Goal: Task Accomplishment & Management: Use online tool/utility

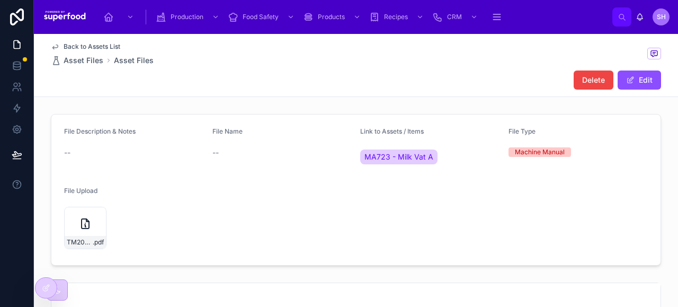
click at [439, 69] on div "Back to Assets List Asset Files Asset Files Delete Edit" at bounding box center [356, 65] width 610 height 63
drag, startPoint x: 48, startPoint y: 274, endPoint x: 61, endPoint y: 251, distance: 27.3
click at [61, 251] on div "Production Food Safety Products Recipes CRM WHS & Culture HR & Staff Maintenanc…" at bounding box center [356, 153] width 644 height 307
click at [0, 0] on icon at bounding box center [0, 0] width 0 height 0
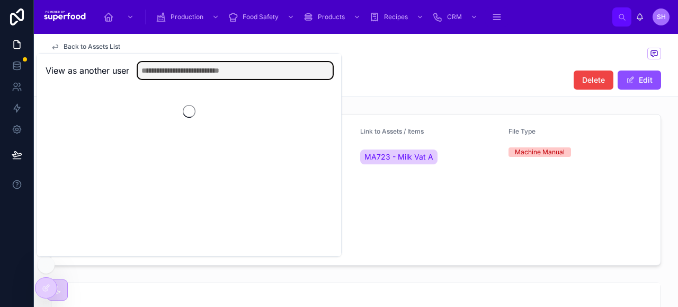
click at [188, 74] on input "text" at bounding box center [235, 70] width 195 height 17
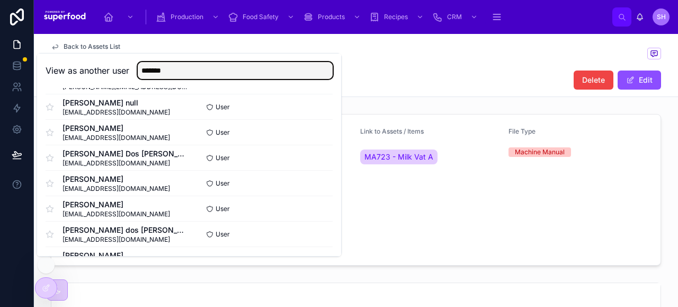
scroll to position [408, 0]
type input "*******"
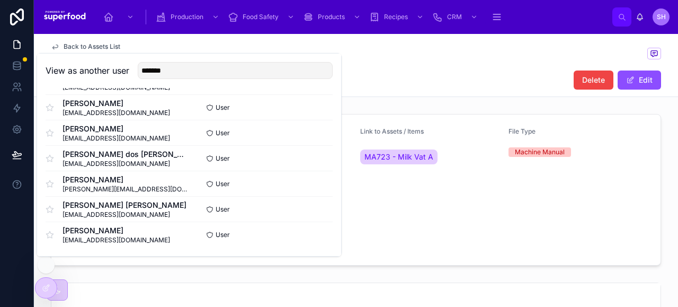
click at [0, 0] on button "Select" at bounding box center [0, 0] width 0 height 0
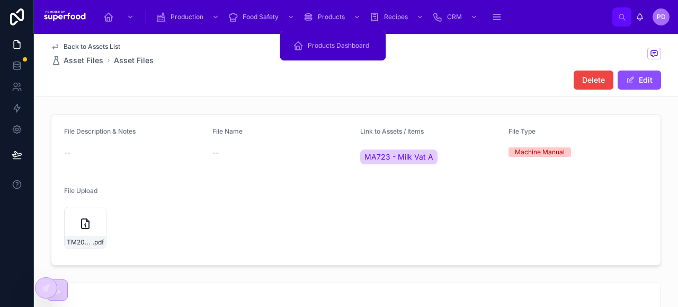
click at [324, 45] on span "Products Dashboard" at bounding box center [338, 45] width 61 height 8
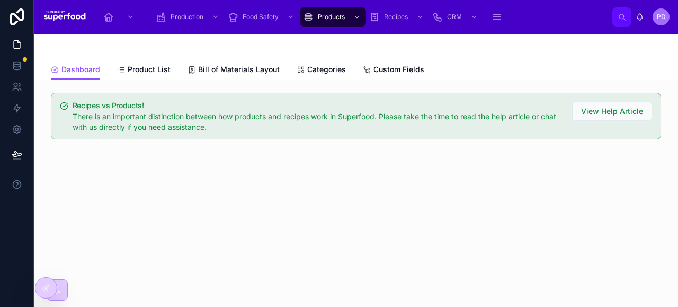
click at [165, 71] on span "Product List" at bounding box center [149, 69] width 43 height 11
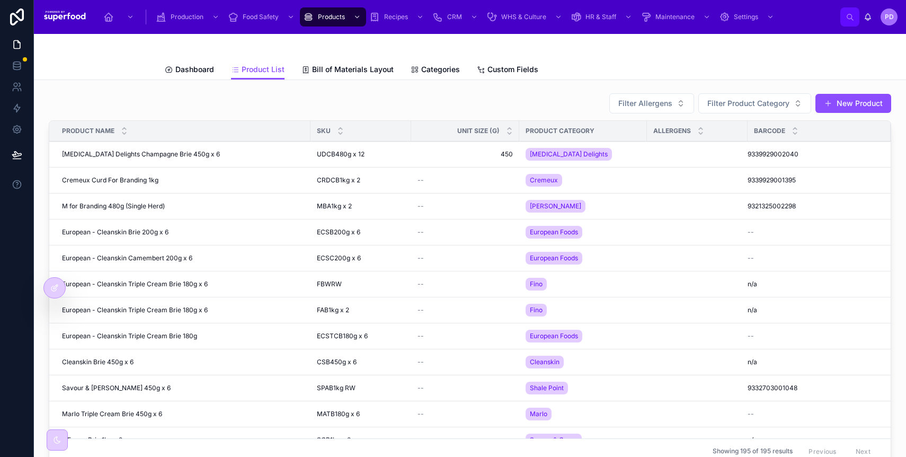
click at [49, 282] on div at bounding box center [54, 288] width 21 height 20
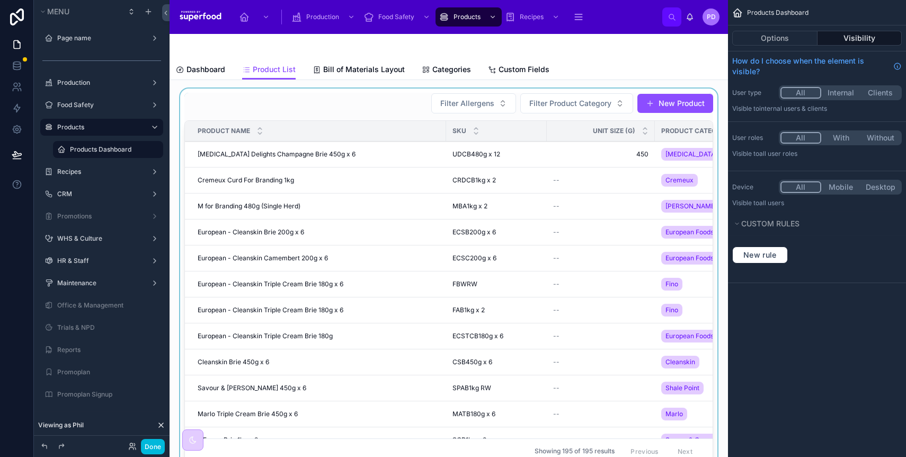
click at [382, 110] on div at bounding box center [448, 280] width 541 height 384
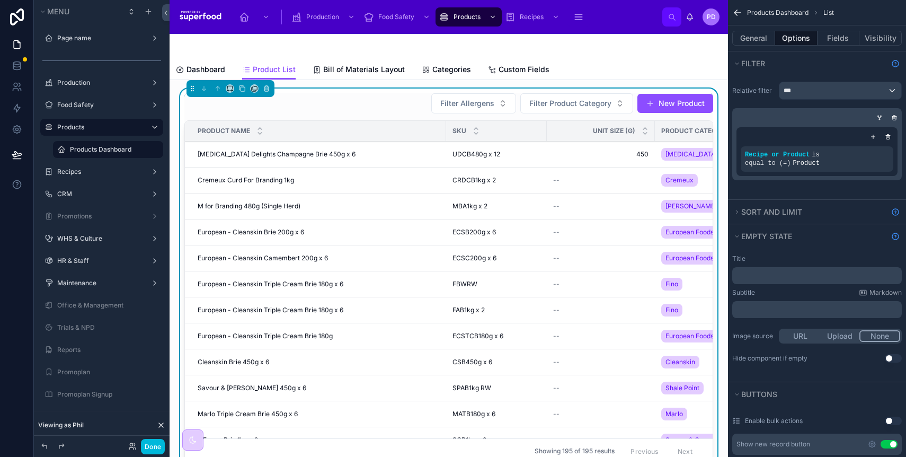
click at [677, 15] on icon "scrollable content" at bounding box center [737, 12] width 11 height 11
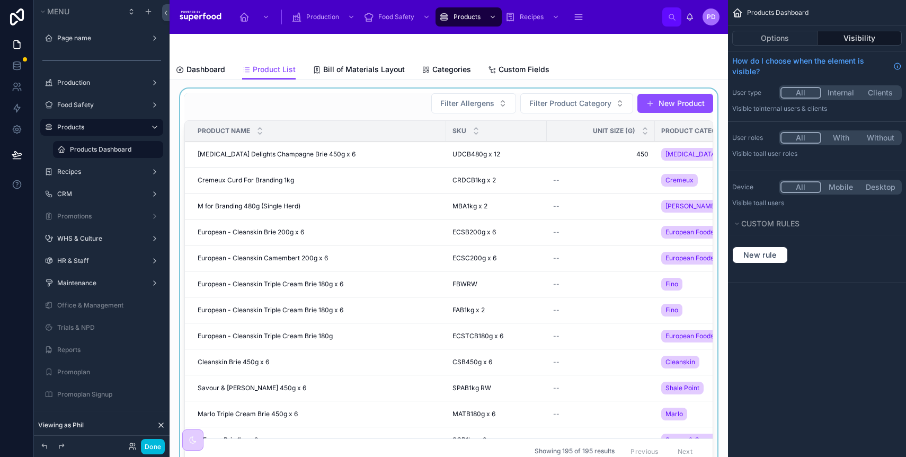
click at [397, 110] on div at bounding box center [448, 280] width 541 height 384
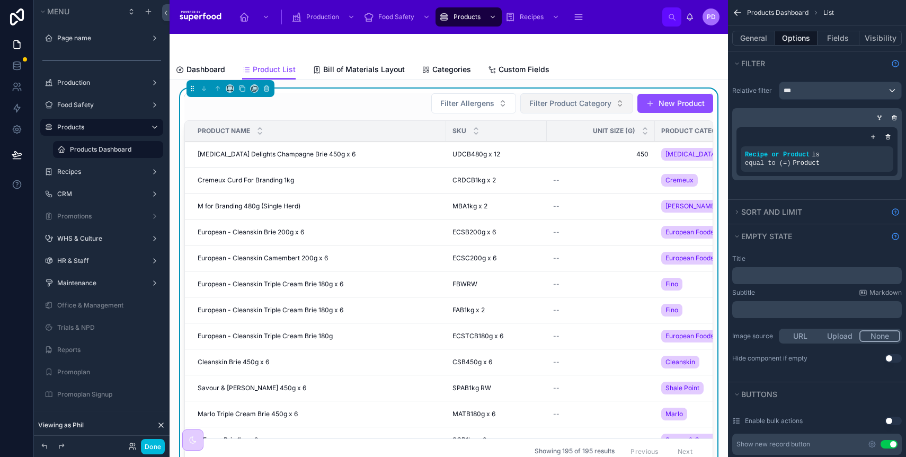
click at [554, 110] on button "Filter Product Category" at bounding box center [576, 103] width 113 height 20
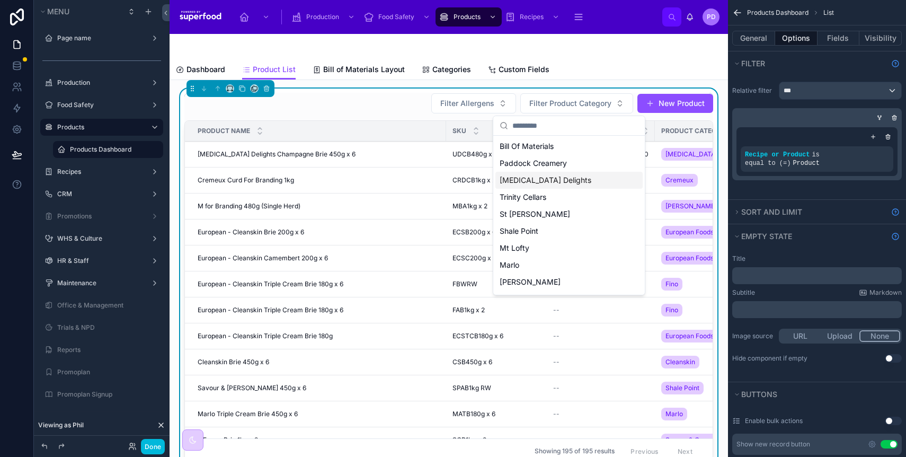
click at [533, 174] on div "[MEDICAL_DATA] Delights" at bounding box center [568, 180] width 147 height 17
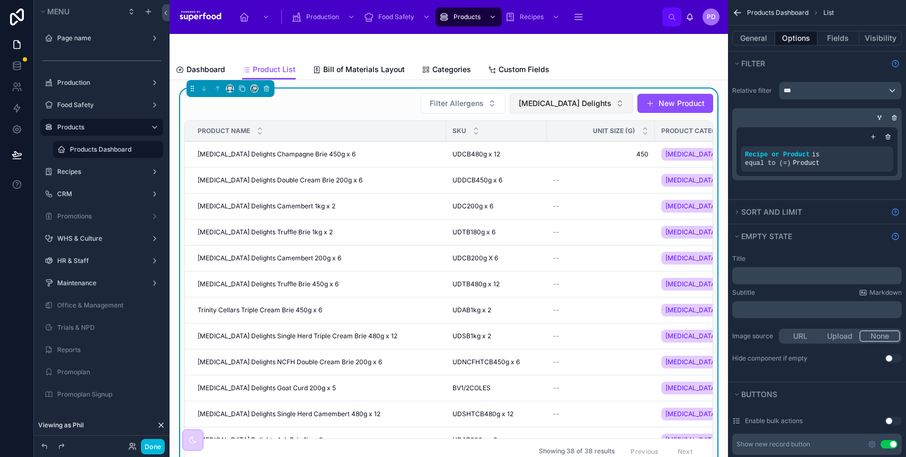
click at [574, 102] on span "[MEDICAL_DATA] Delights" at bounding box center [565, 103] width 93 height 11
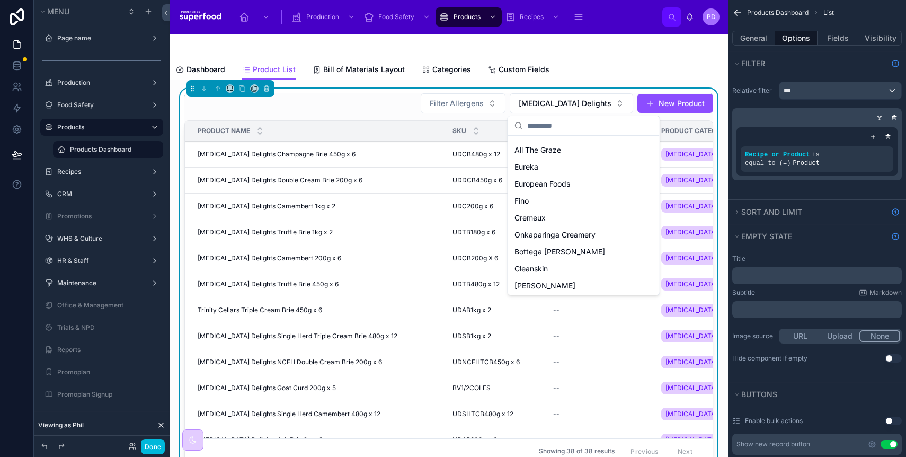
scroll to position [269, 0]
click at [565, 183] on span "Onkaparinga Creamery" at bounding box center [554, 182] width 81 height 11
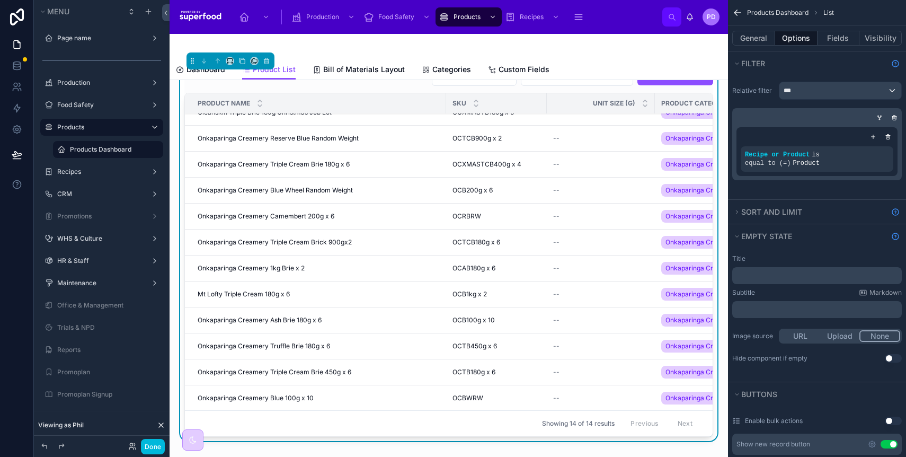
scroll to position [30, 0]
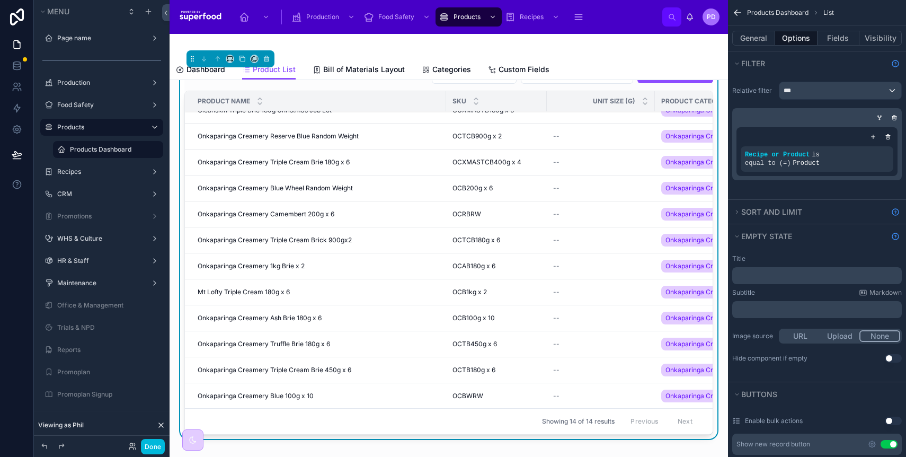
click at [283, 306] on span "Onkaparinga Creamery Ash Brie 180g x 6" at bounding box center [260, 318] width 124 height 8
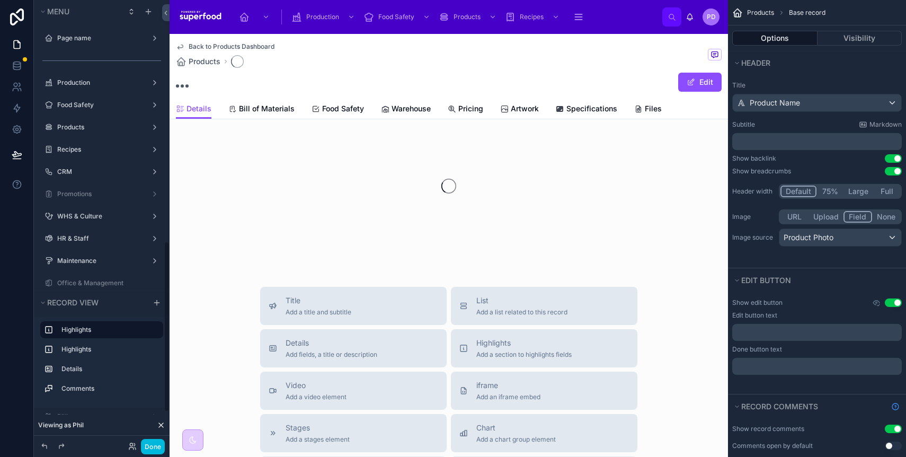
scroll to position [626, 0]
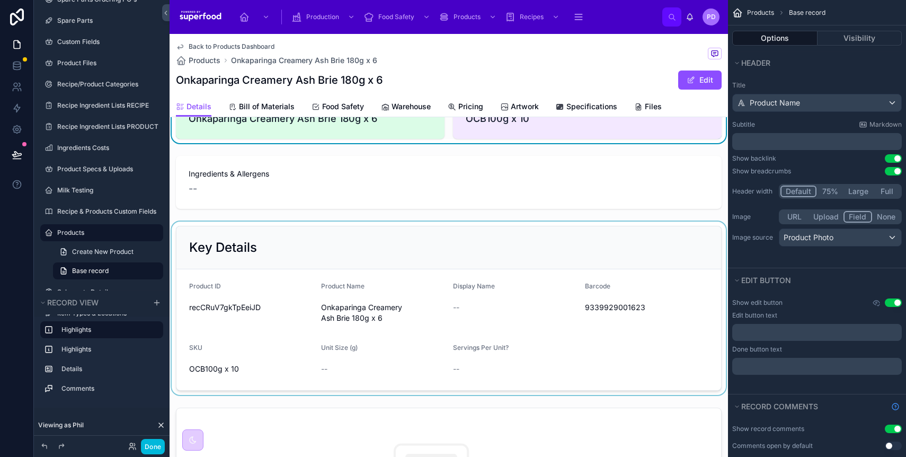
scroll to position [59, 0]
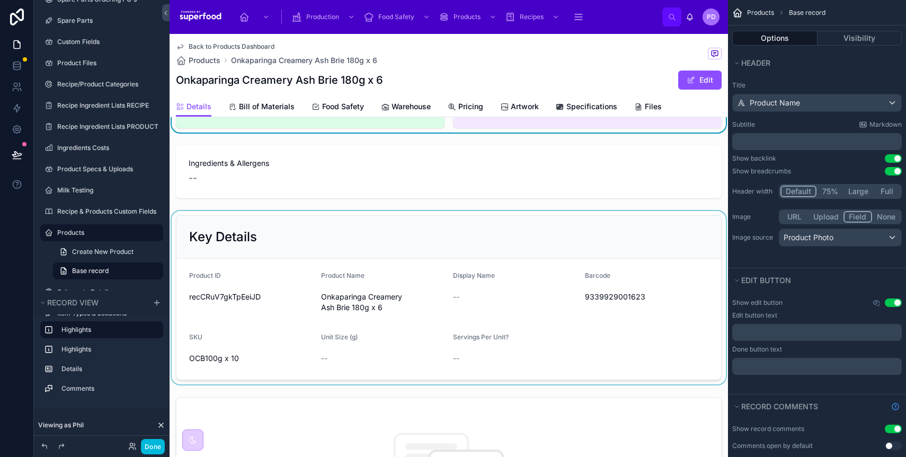
click at [242, 306] on div at bounding box center [449, 297] width 558 height 173
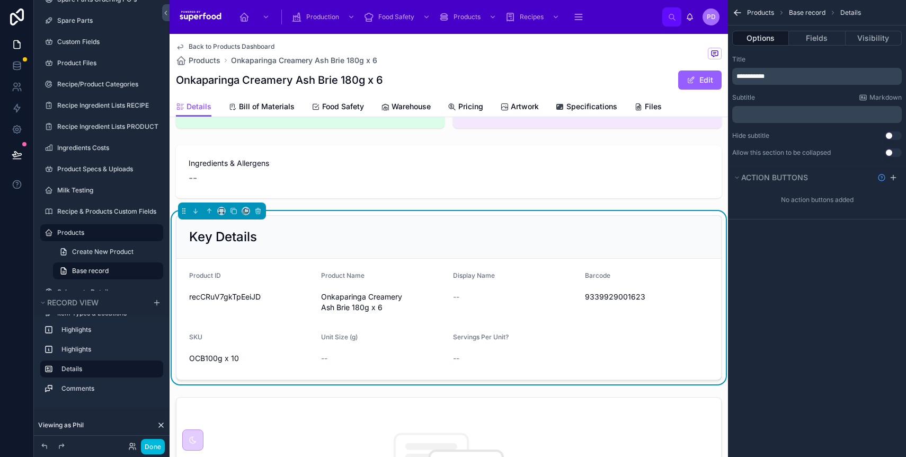
click at [677, 79] on button "Edit" at bounding box center [699, 79] width 43 height 19
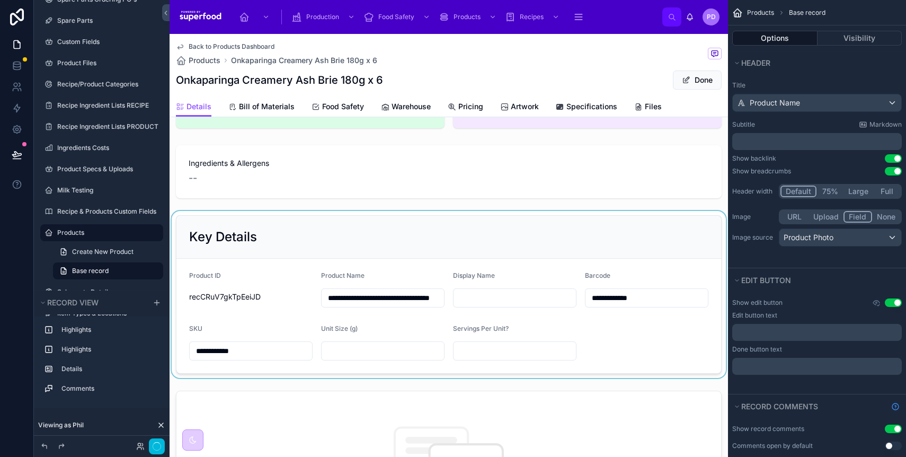
click at [243, 306] on div at bounding box center [449, 294] width 558 height 167
click at [243, 306] on input "**********" at bounding box center [251, 350] width 122 height 15
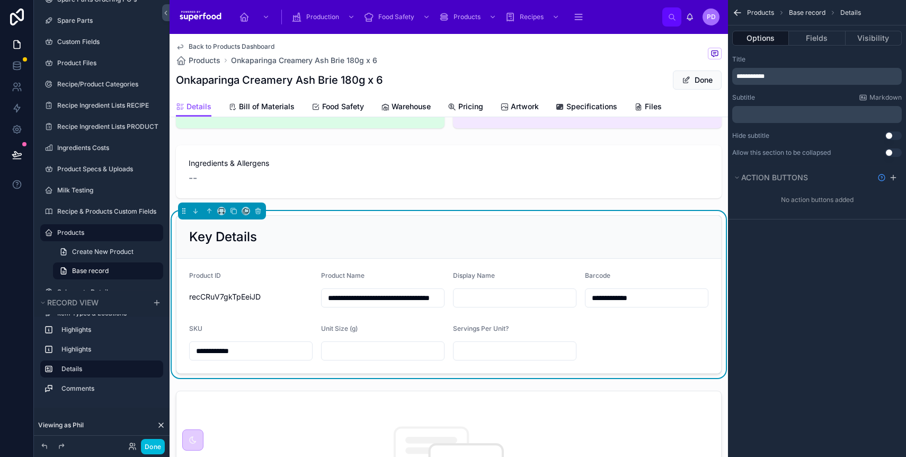
click at [246, 306] on input "**********" at bounding box center [251, 350] width 122 height 15
paste input "text"
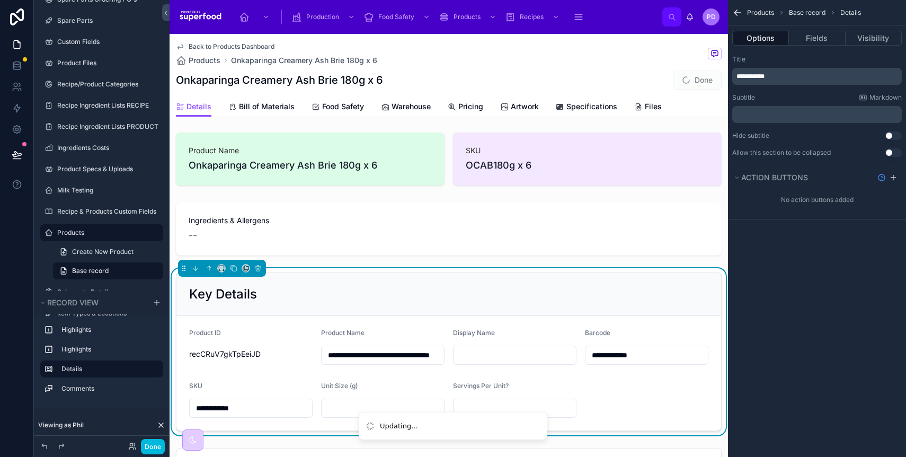
scroll to position [0, 0]
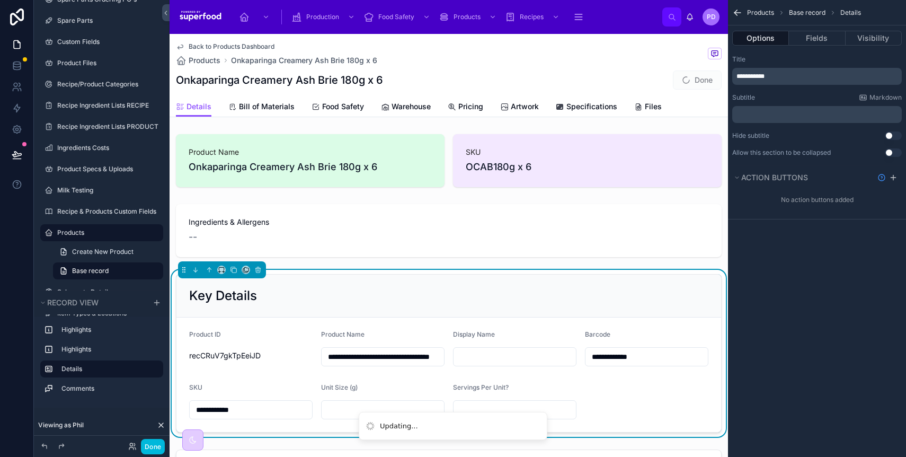
type input "**********"
click at [200, 63] on span "Products" at bounding box center [205, 60] width 32 height 11
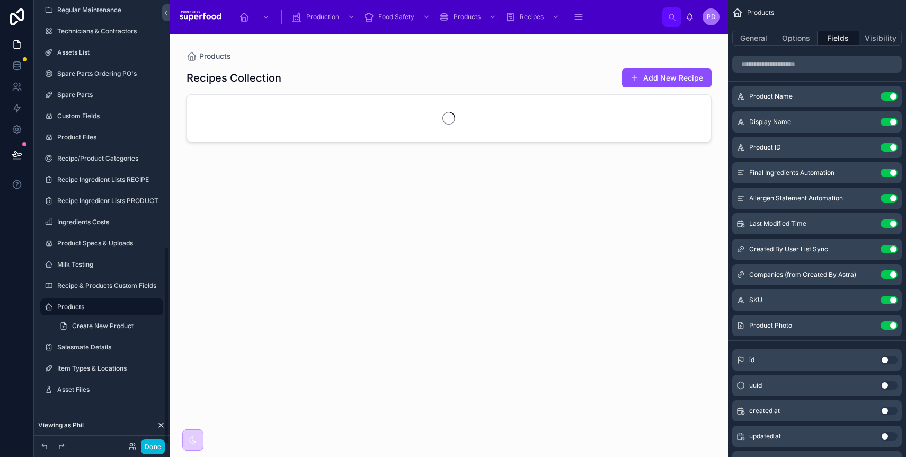
scroll to position [551, 0]
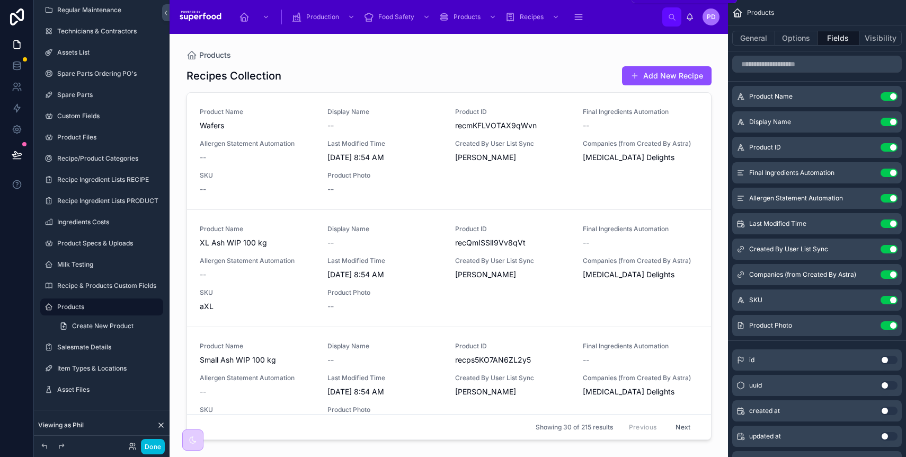
click at [472, 22] on div "Products" at bounding box center [469, 16] width 60 height 17
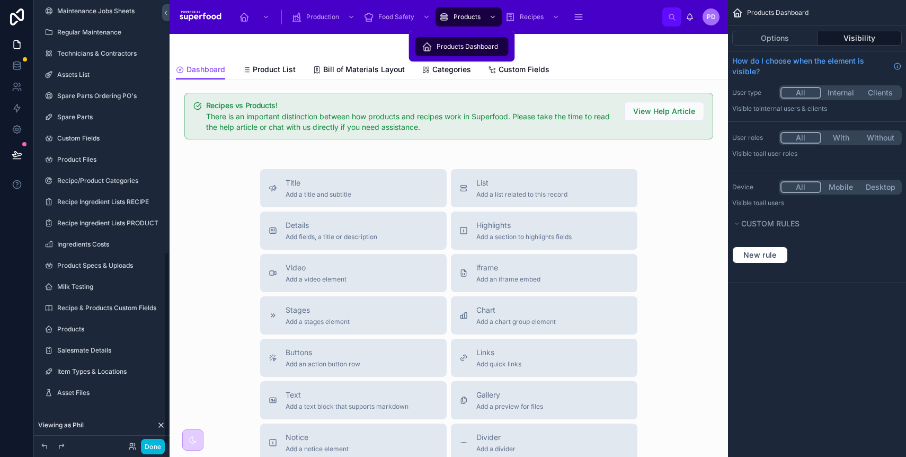
scroll to position [579, 0]
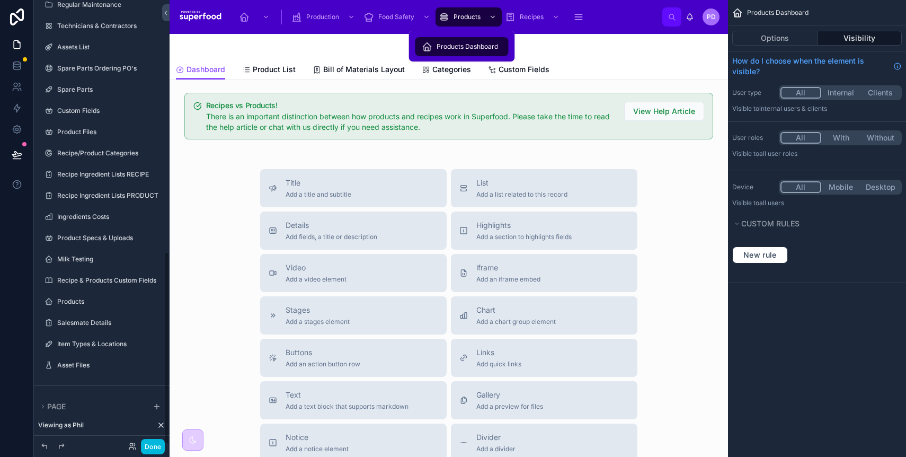
click at [469, 47] on span "Products Dashboard" at bounding box center [466, 46] width 61 height 8
click at [290, 71] on span "Product List" at bounding box center [274, 69] width 43 height 11
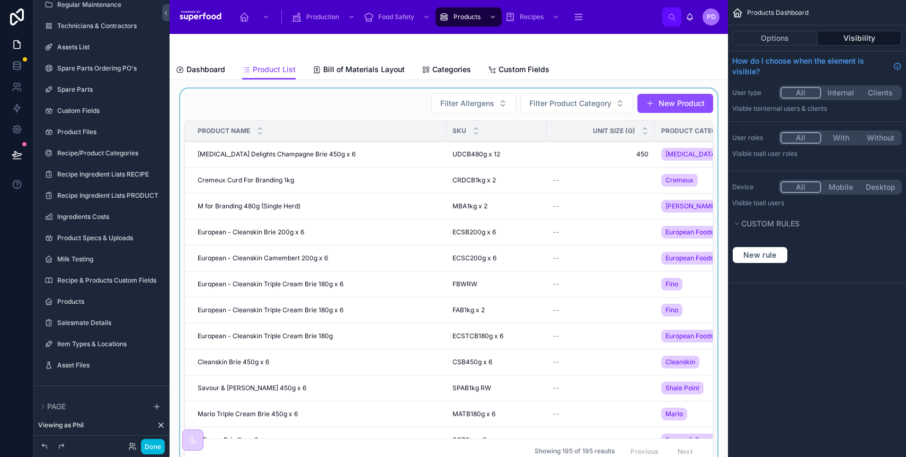
click at [538, 104] on div at bounding box center [448, 280] width 541 height 384
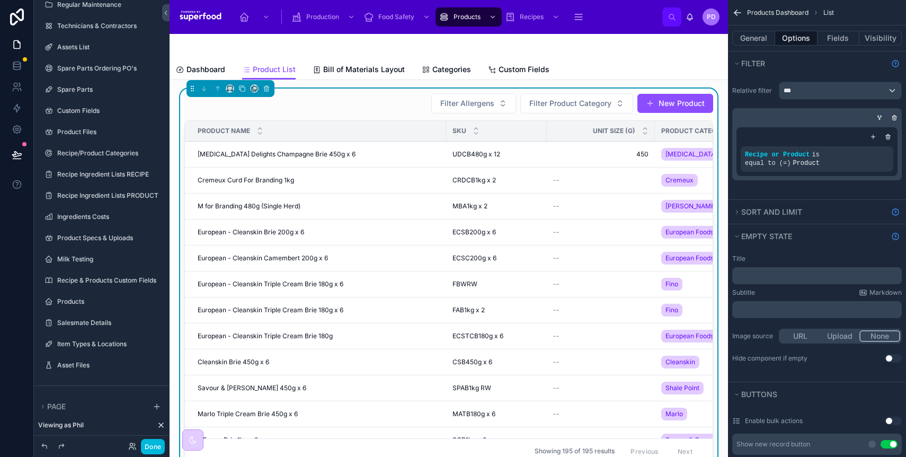
click at [549, 105] on span "Filter Product Category" at bounding box center [570, 103] width 82 height 11
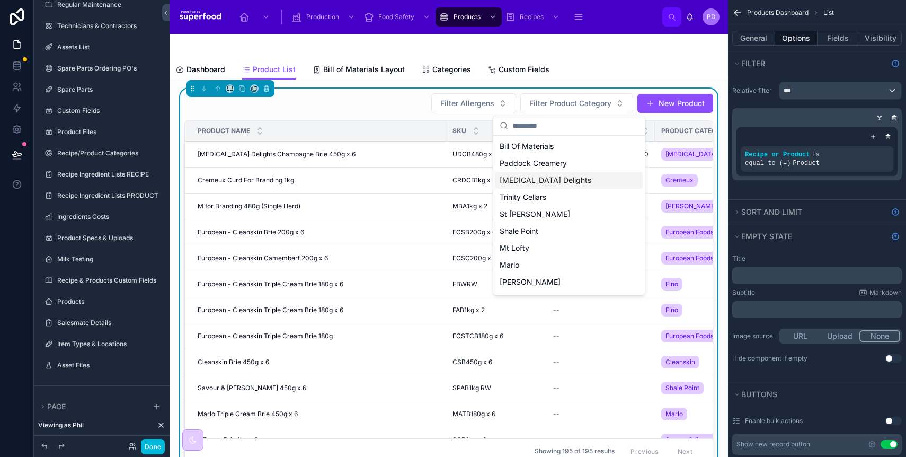
click at [538, 176] on span "[MEDICAL_DATA] Delights" at bounding box center [546, 180] width 92 height 11
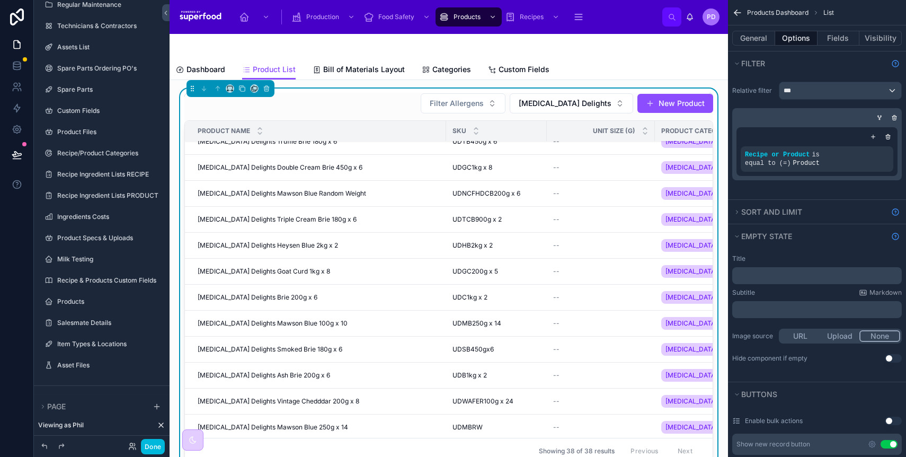
scroll to position [507, 0]
click at [265, 306] on span "[MEDICAL_DATA] Delights Ash Brie 200g x 6" at bounding box center [264, 374] width 132 height 8
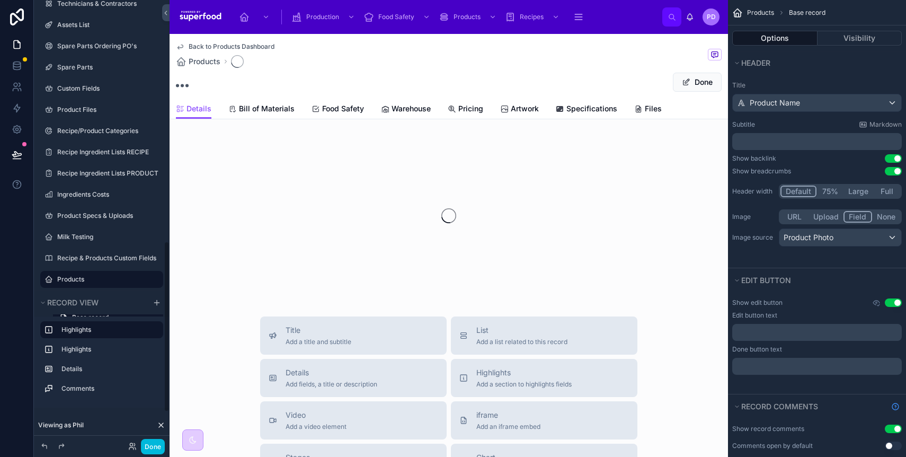
scroll to position [626, 0]
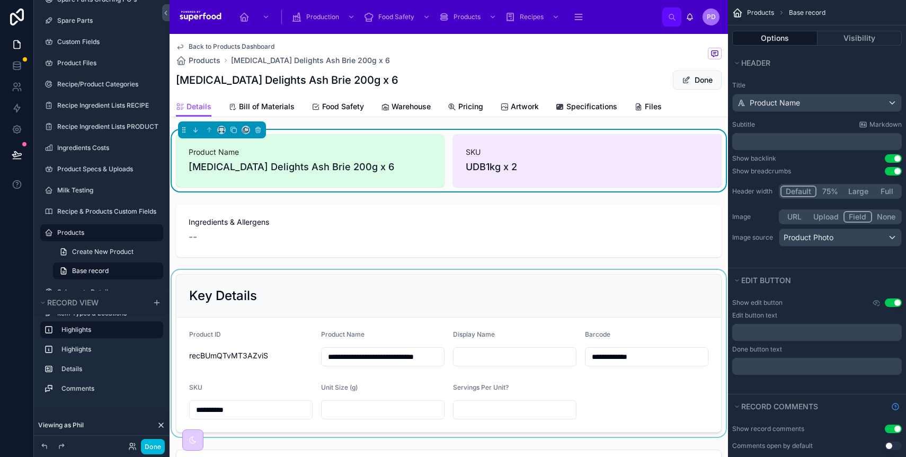
click at [239, 306] on div at bounding box center [449, 353] width 558 height 167
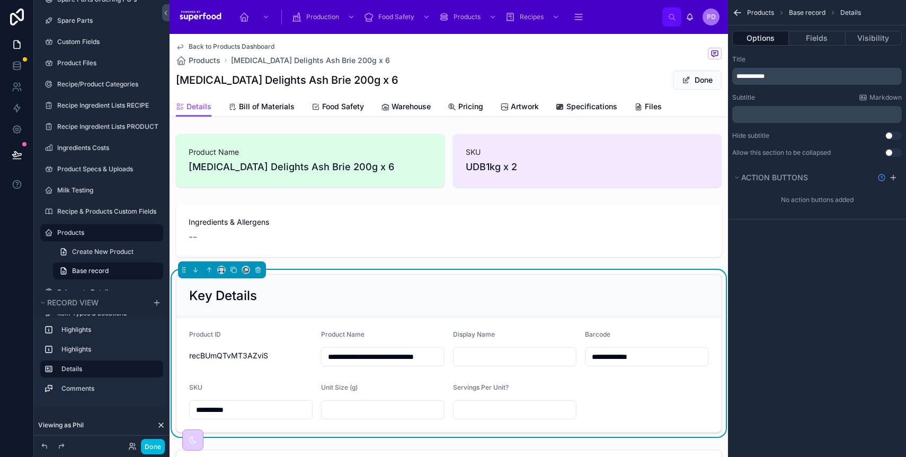
click at [239, 306] on input "**********" at bounding box center [251, 409] width 122 height 15
type input "**********"
click at [677, 81] on button "Done" at bounding box center [697, 79] width 49 height 19
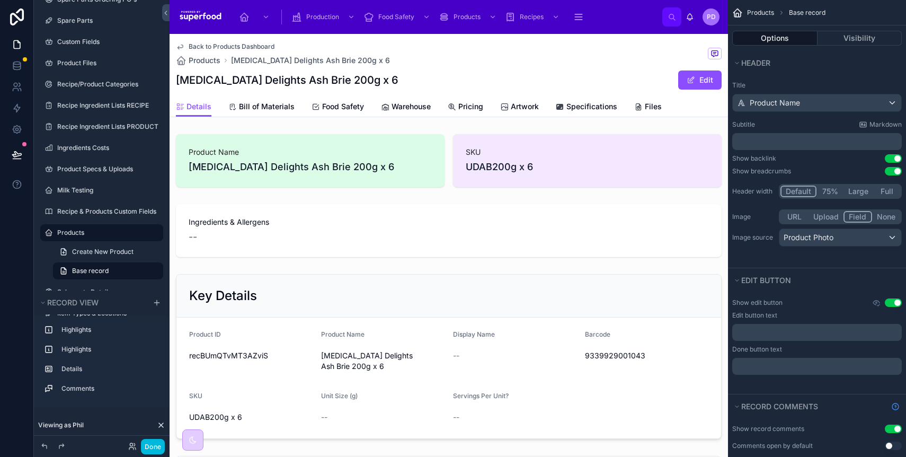
click at [229, 46] on span "Back to Products Dashboard" at bounding box center [232, 46] width 86 height 8
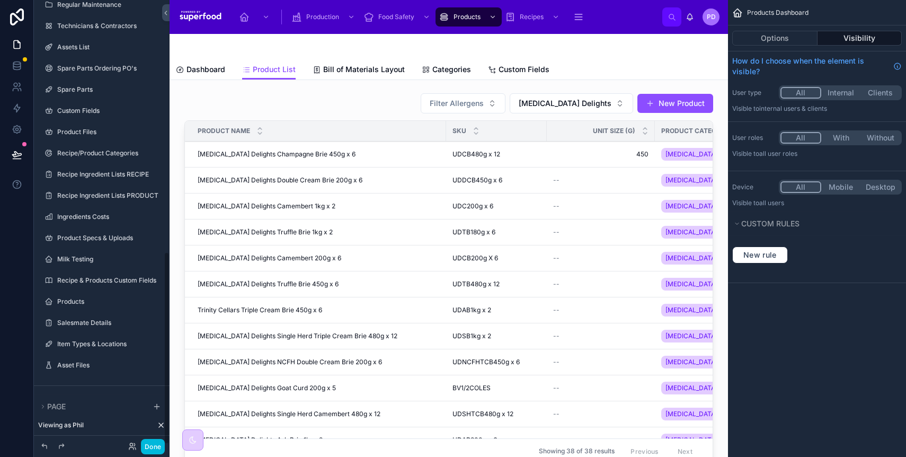
scroll to position [579, 0]
click at [158, 306] on button "Done" at bounding box center [153, 446] width 24 height 15
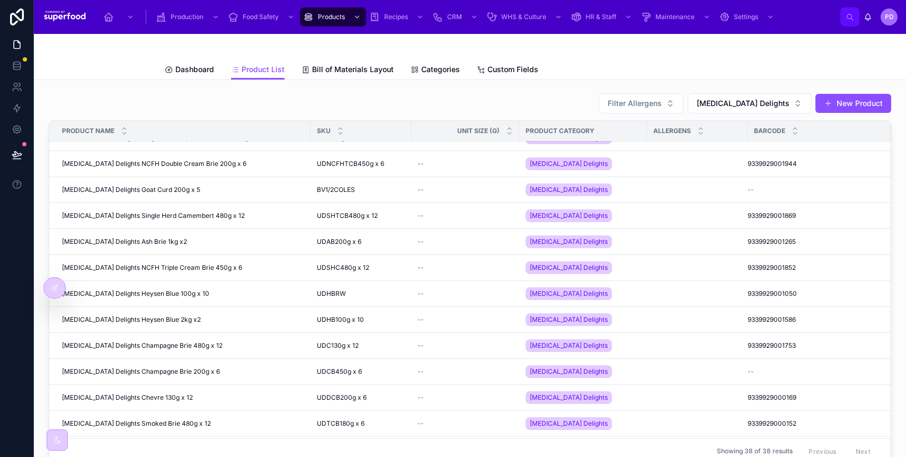
scroll to position [200, 0]
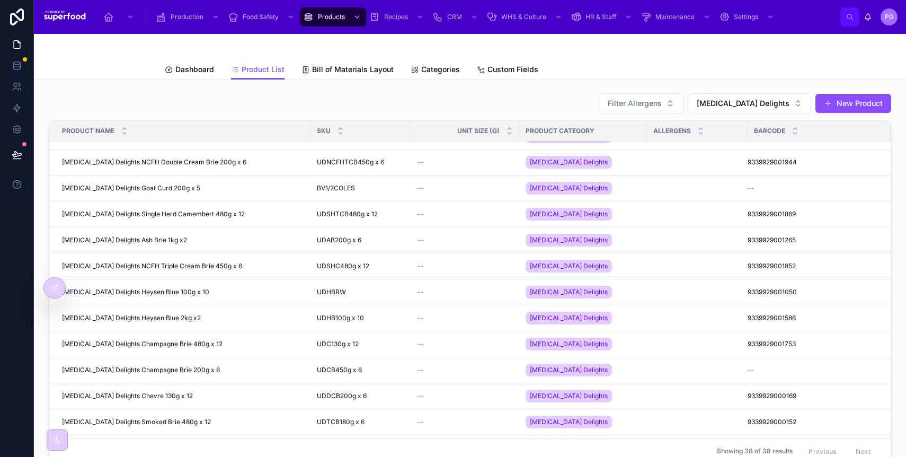
click at [152, 306] on span "[MEDICAL_DATA] Delights Champagne Brie 200g x 6" at bounding box center [141, 369] width 158 height 8
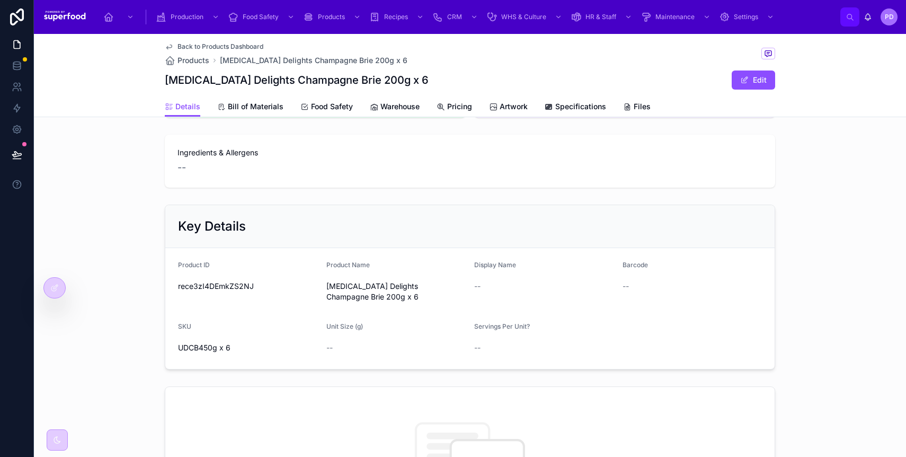
scroll to position [75, 0]
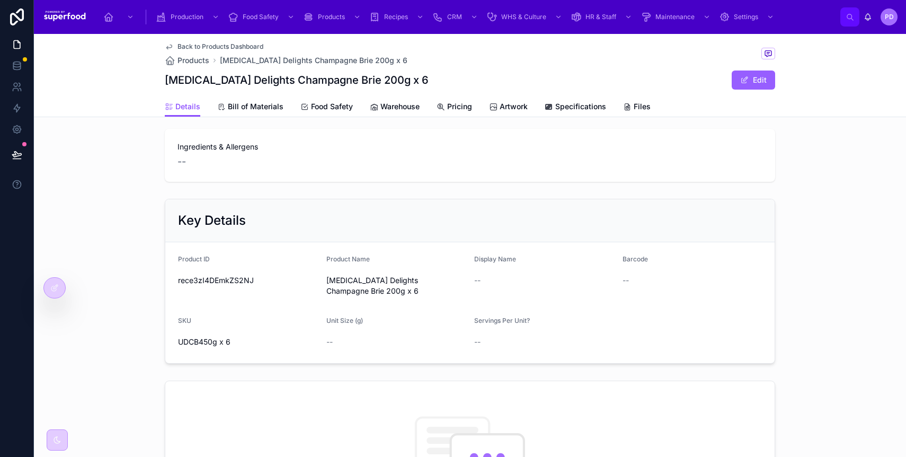
click at [677, 84] on button "Edit" at bounding box center [753, 79] width 43 height 19
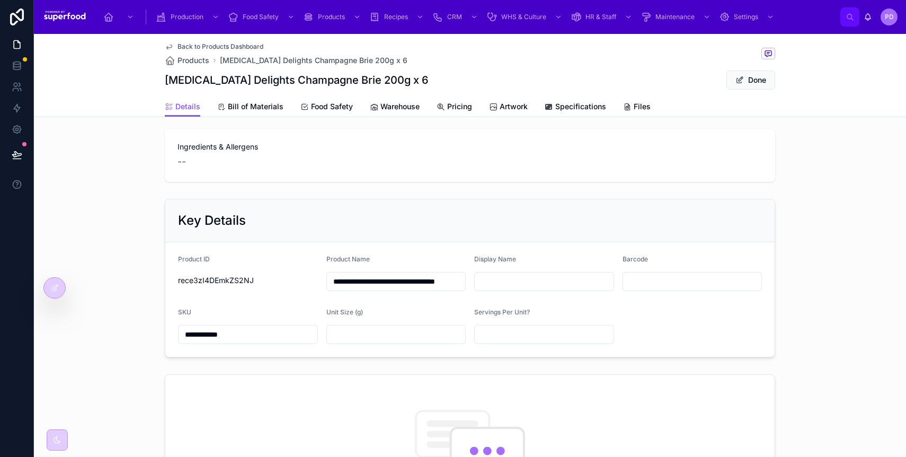
click at [217, 306] on input "**********" at bounding box center [248, 334] width 139 height 15
paste input "text"
type input "**********"
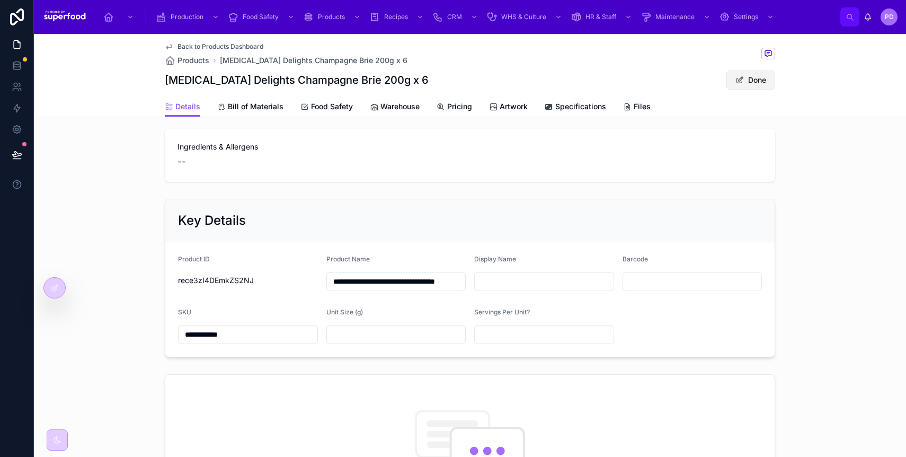
click at [677, 75] on span "Done" at bounding box center [750, 79] width 49 height 19
click at [119, 251] on div "**********" at bounding box center [470, 277] width 872 height 167
click at [677, 85] on button "Done" at bounding box center [750, 79] width 49 height 19
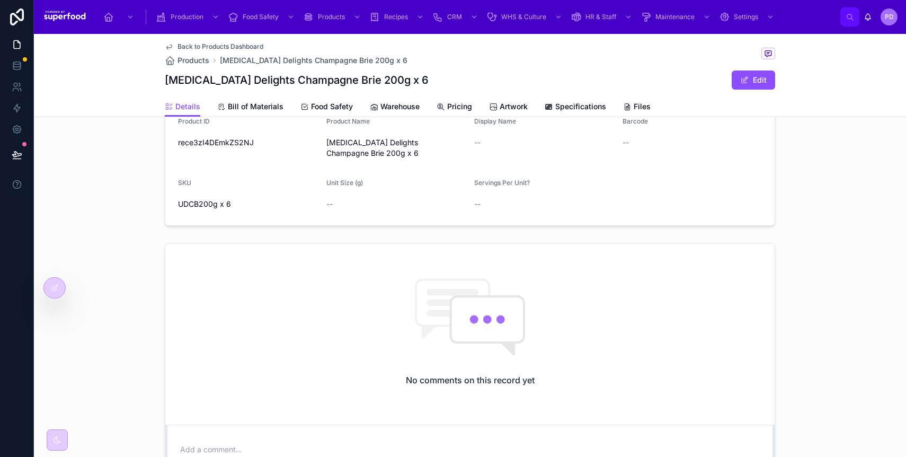
scroll to position [226, 0]
